Goal: Transaction & Acquisition: Purchase product/service

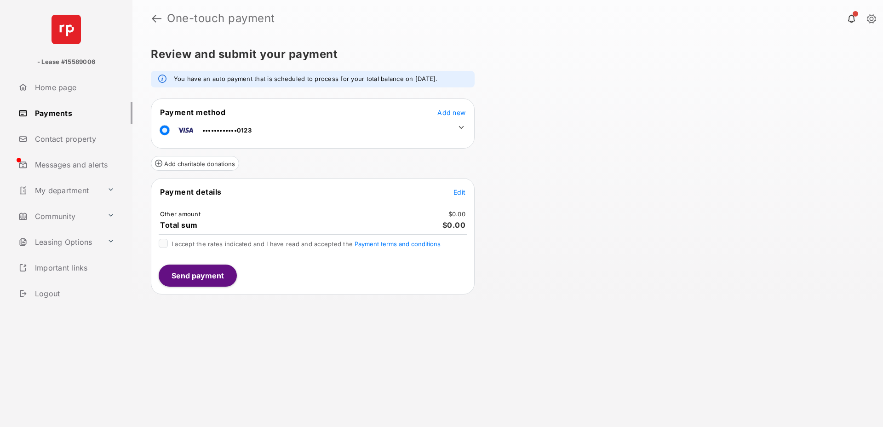
click at [459, 123] on icon at bounding box center [461, 127] width 8 height 8
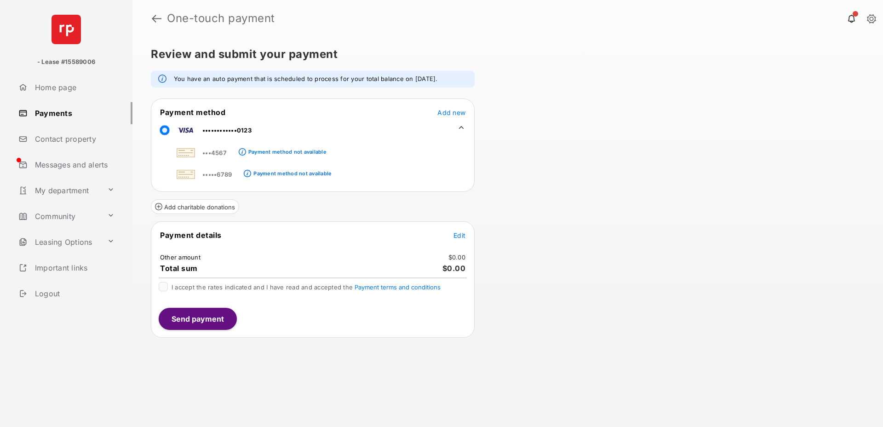
click at [459, 123] on icon at bounding box center [461, 127] width 8 height 8
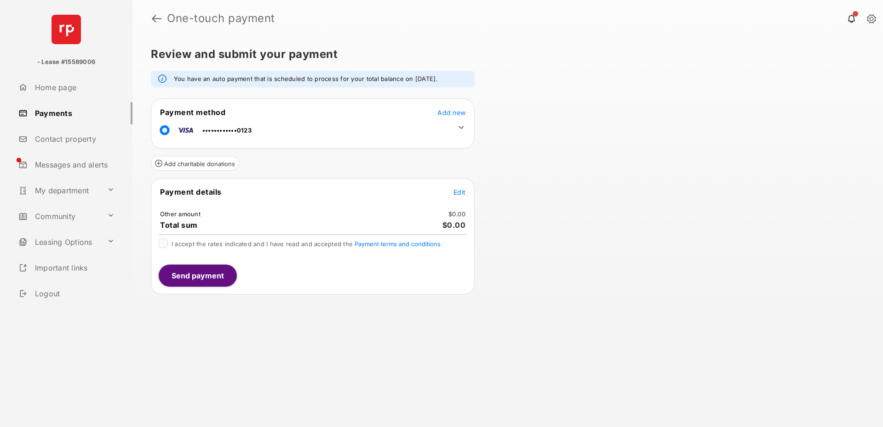
click at [456, 190] on font "Edit" at bounding box center [459, 192] width 12 height 8
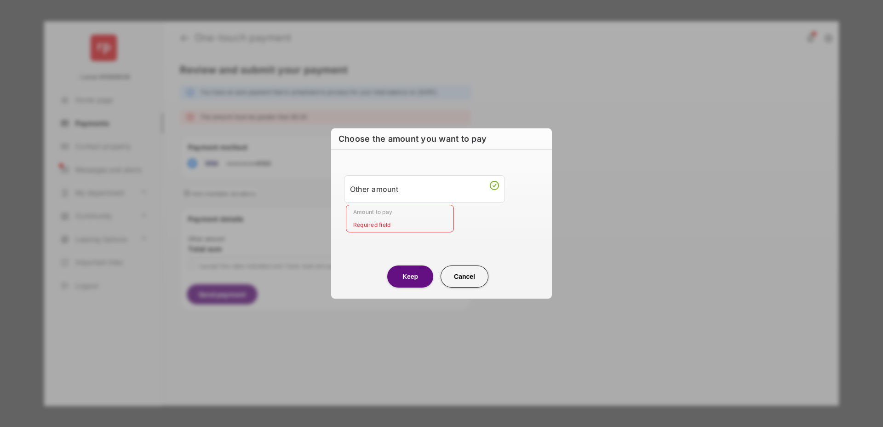
click at [403, 220] on input "Amount to pay" at bounding box center [400, 219] width 108 height 28
type input "****"
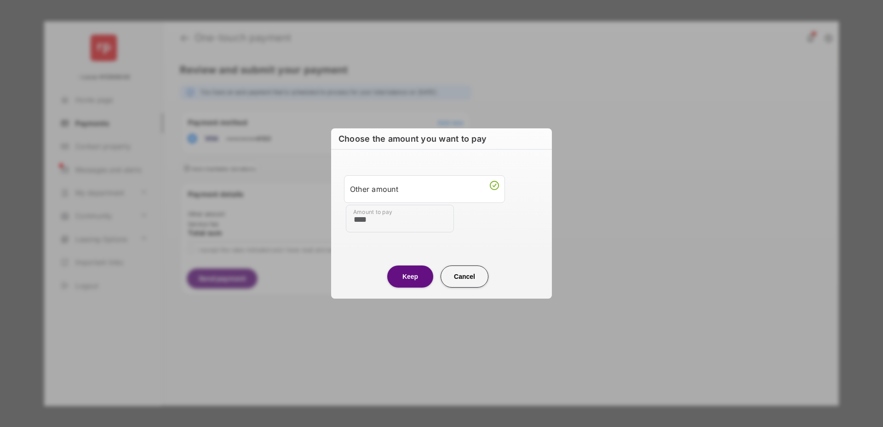
click at [369, 258] on center "Keep Cancel" at bounding box center [441, 272] width 199 height 29
click at [406, 279] on button "Keep" at bounding box center [410, 276] width 46 height 22
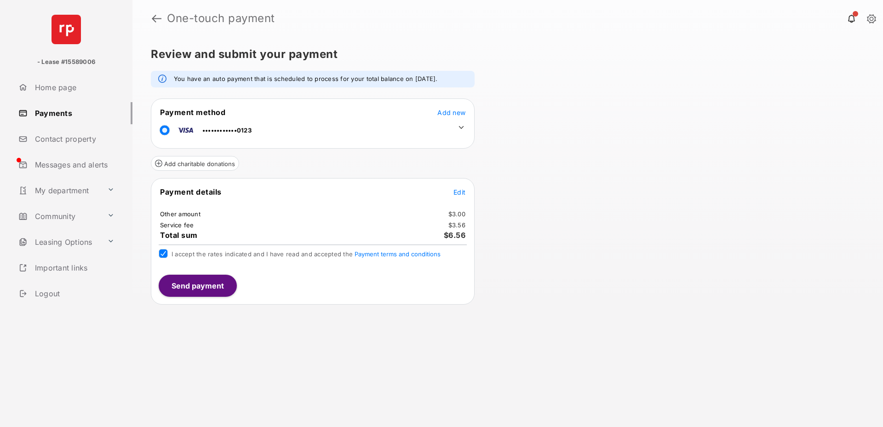
click at [195, 285] on button "Send payment" at bounding box center [198, 285] width 78 height 22
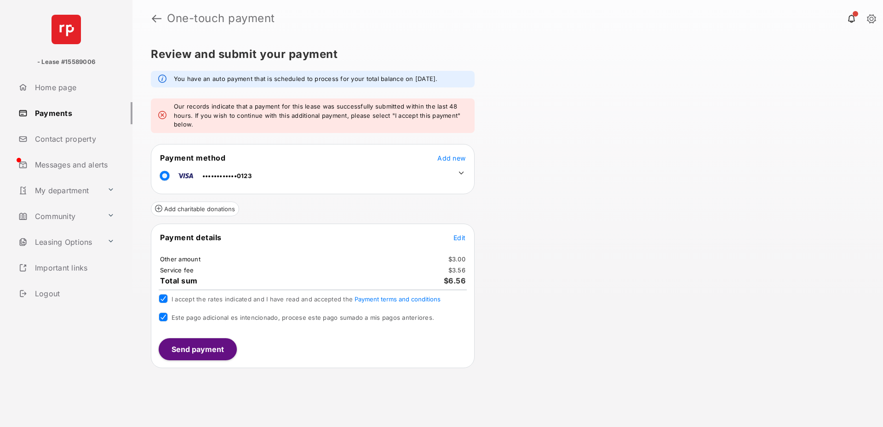
click at [192, 347] on button "Send payment" at bounding box center [198, 349] width 78 height 22
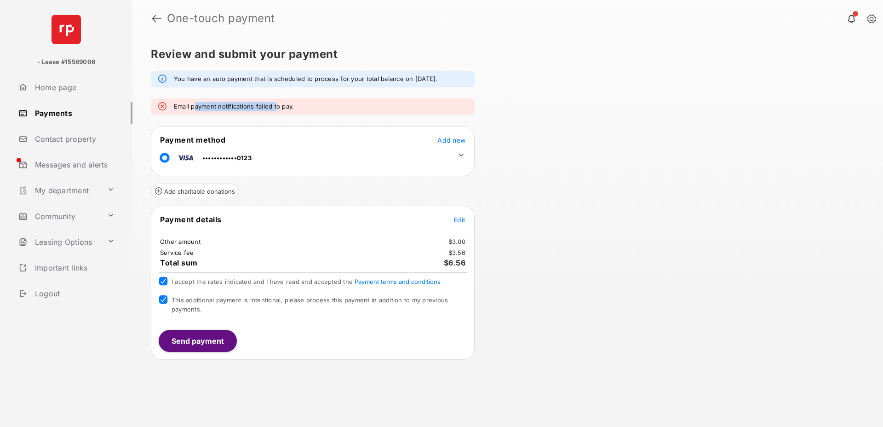
drag, startPoint x: 194, startPoint y: 107, endPoint x: 276, endPoint y: 107, distance: 81.8
click at [276, 107] on font "Email payment notifications failed to pay." at bounding box center [234, 106] width 120 height 7
click at [289, 108] on font "Email payment notifications failed to pay." at bounding box center [234, 106] width 120 height 7
click at [330, 108] on div "Email payment notifications failed to pay." at bounding box center [313, 106] width 324 height 17
click at [583, 170] on div "Review and submit your payment You have an auto payment that is scheduled to pr…" at bounding box center [507, 232] width 750 height 390
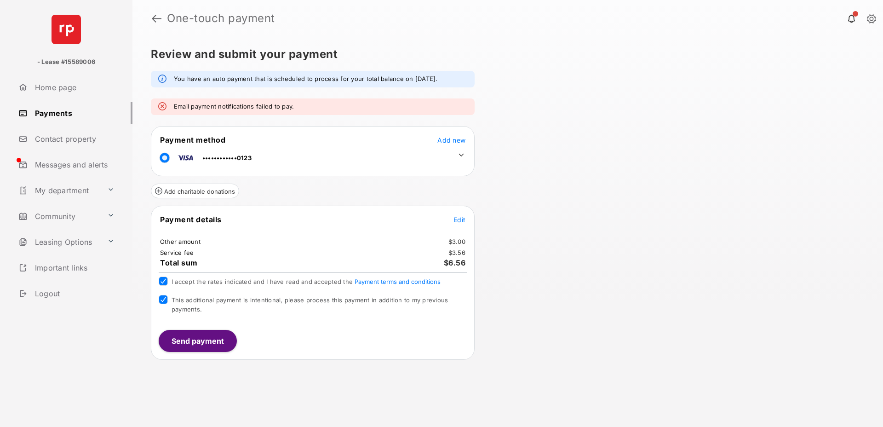
click at [574, 171] on div "Review and submit your payment You have an auto payment that is scheduled to pr…" at bounding box center [507, 232] width 750 height 390
